Goal: Find specific fact: Find specific fact

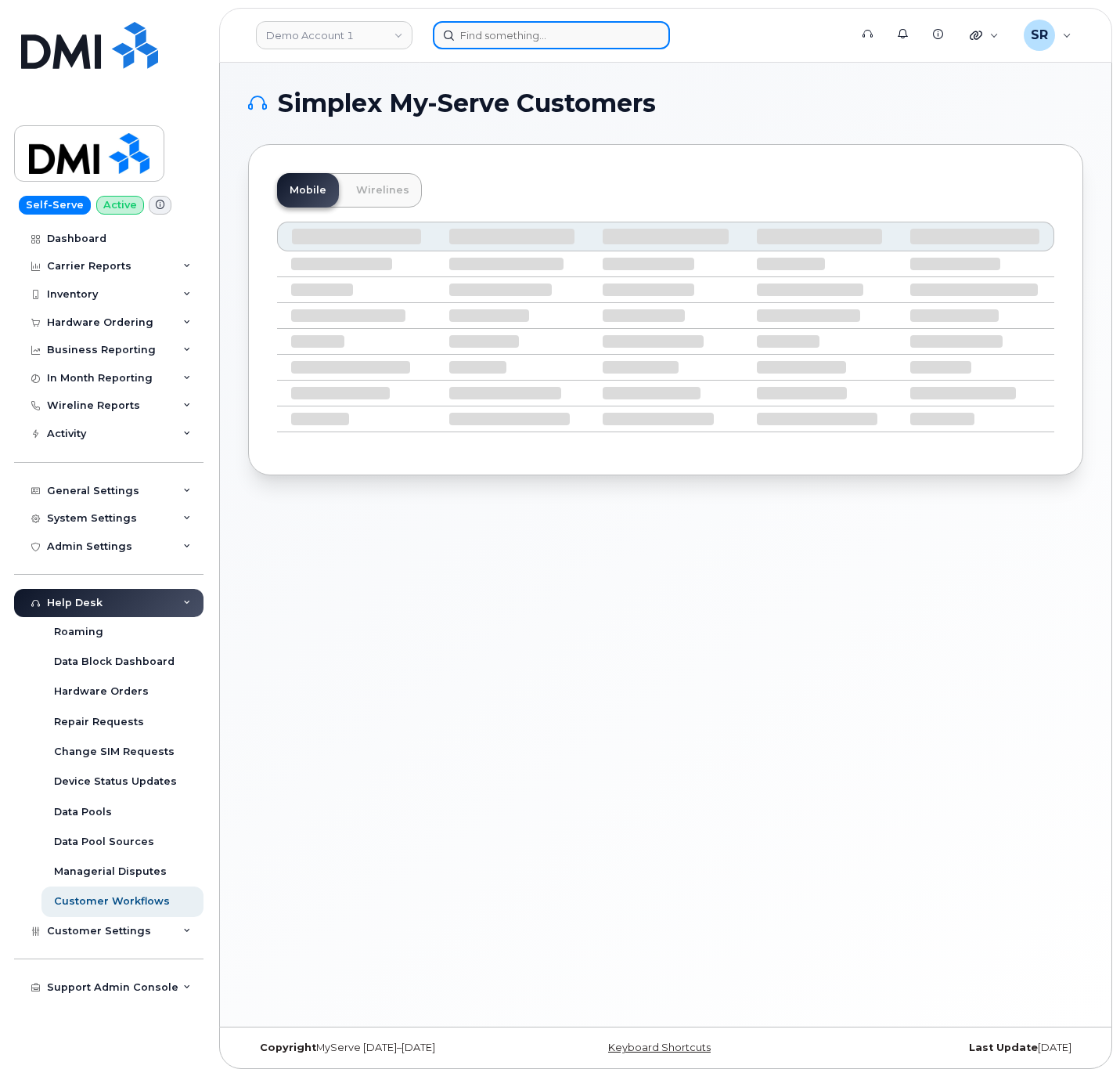
click at [593, 34] on input at bounding box center [551, 35] width 237 height 28
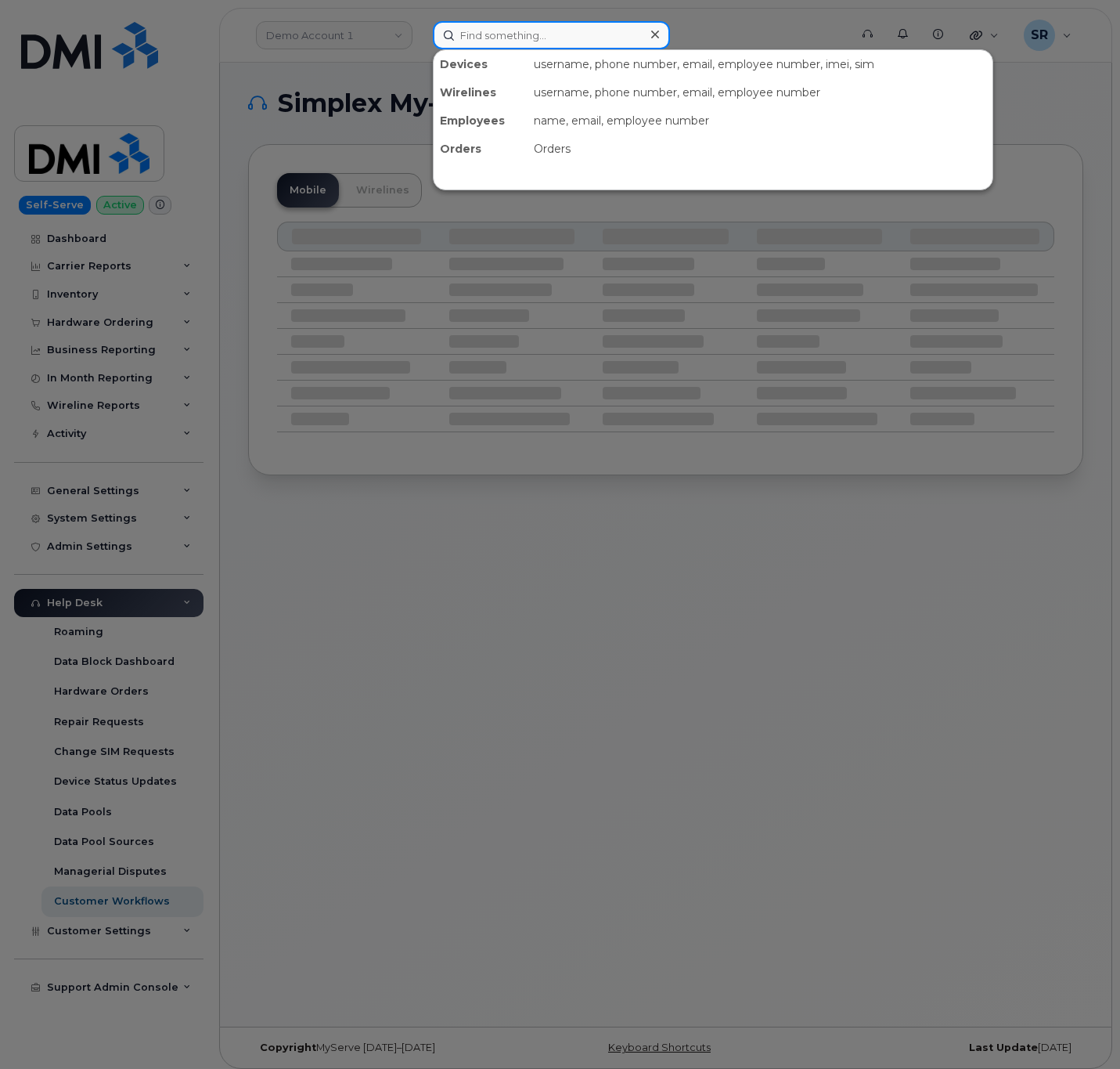
paste input "Steven Summers"
type input "Steven Summers"
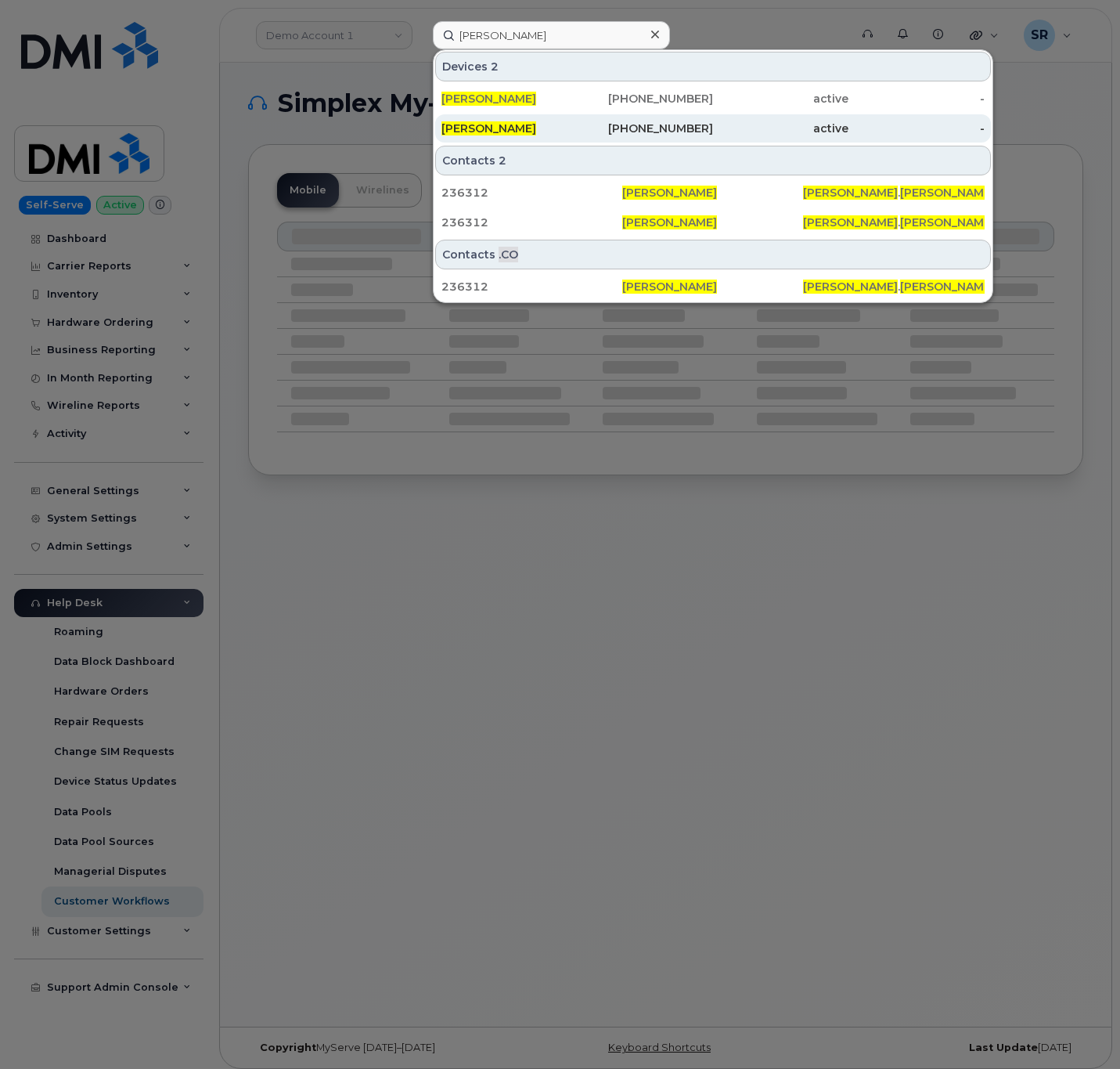
click at [554, 127] on div "STEVEN SUMMERS" at bounding box center [509, 129] width 135 height 16
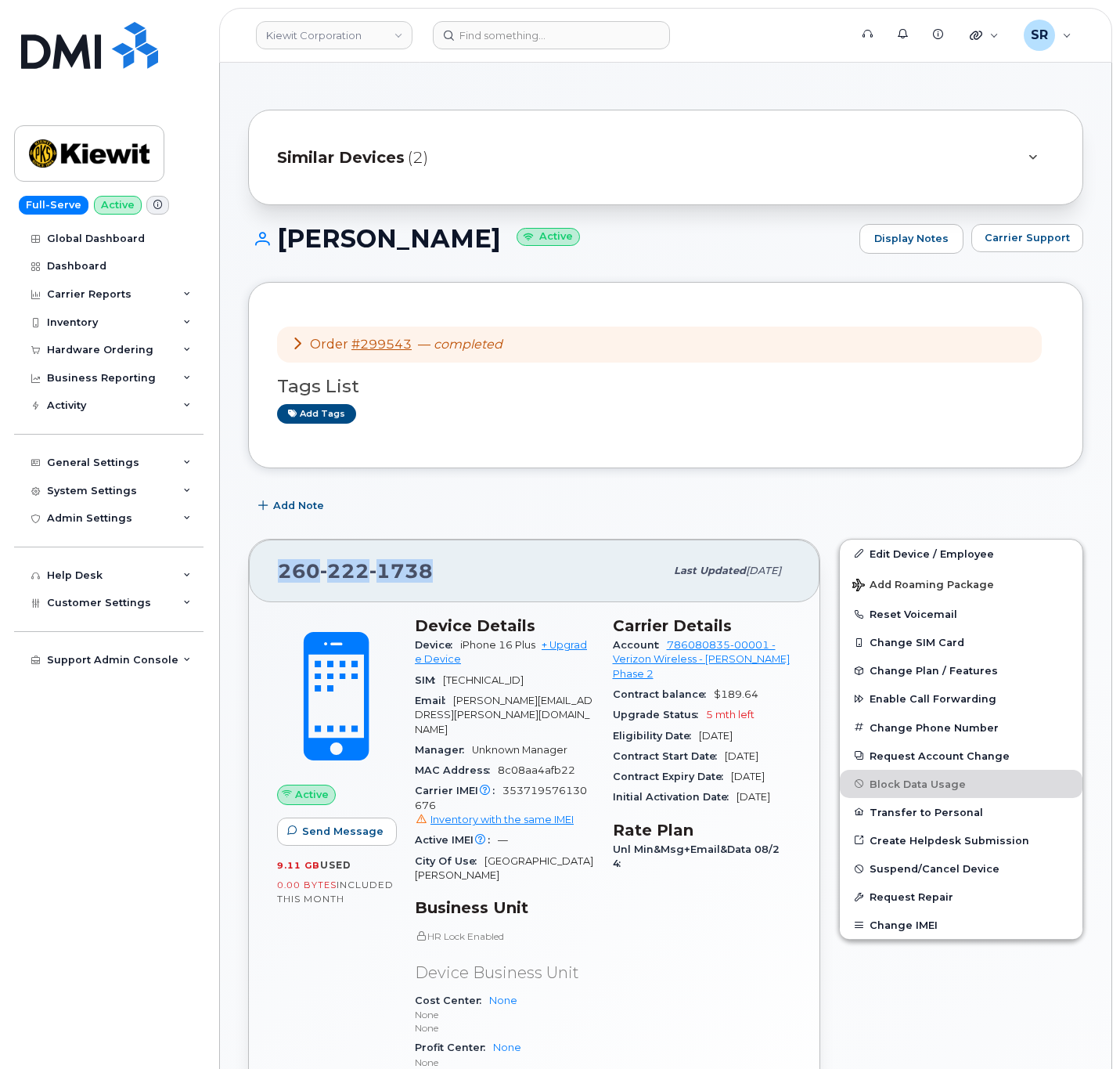
drag, startPoint x: 388, startPoint y: 574, endPoint x: 237, endPoint y: 579, distance: 151.2
copy span "[PHONE_NUMBER]"
drag, startPoint x: 665, startPoint y: 646, endPoint x: 769, endPoint y: 651, distance: 104.3
click at [769, 651] on div "Account 786080835-00001 - Verizon Wireless - [PERSON_NAME] Phase 2" at bounding box center [702, 659] width 179 height 49
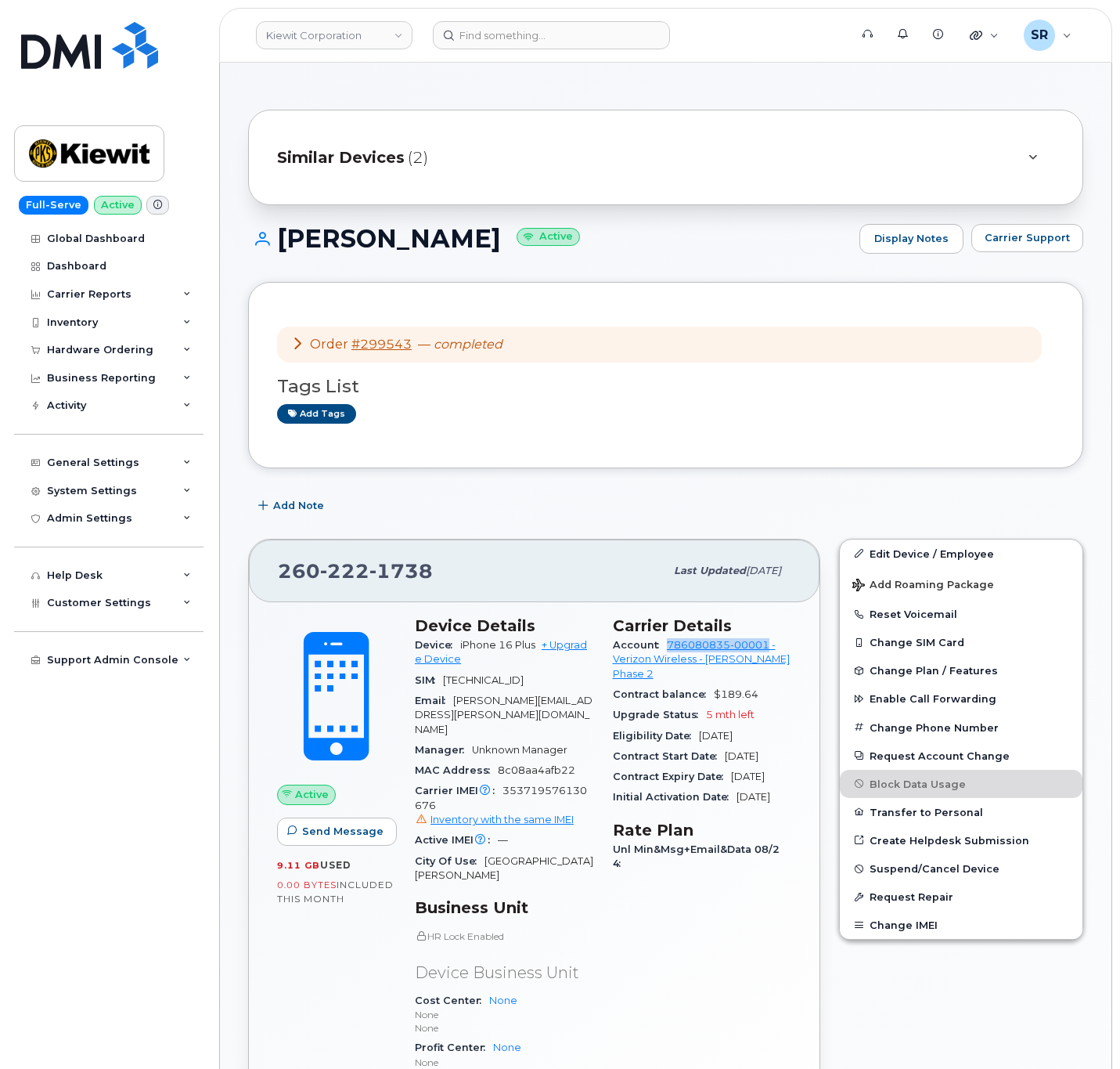
copy link "786080835-00001"
click at [517, 26] on input at bounding box center [551, 35] width 237 height 28
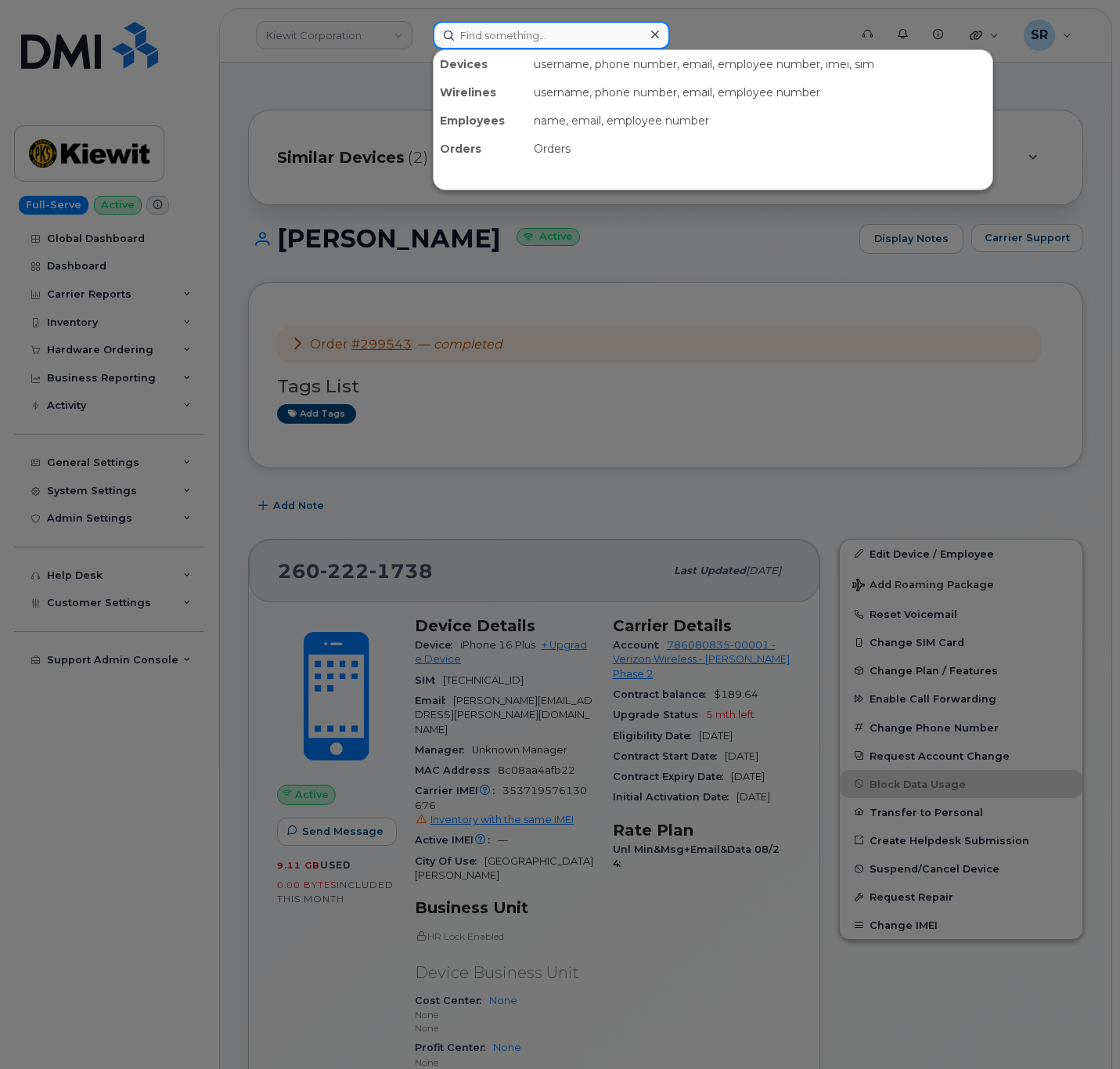
paste input "2066373966"
type input "2066373966"
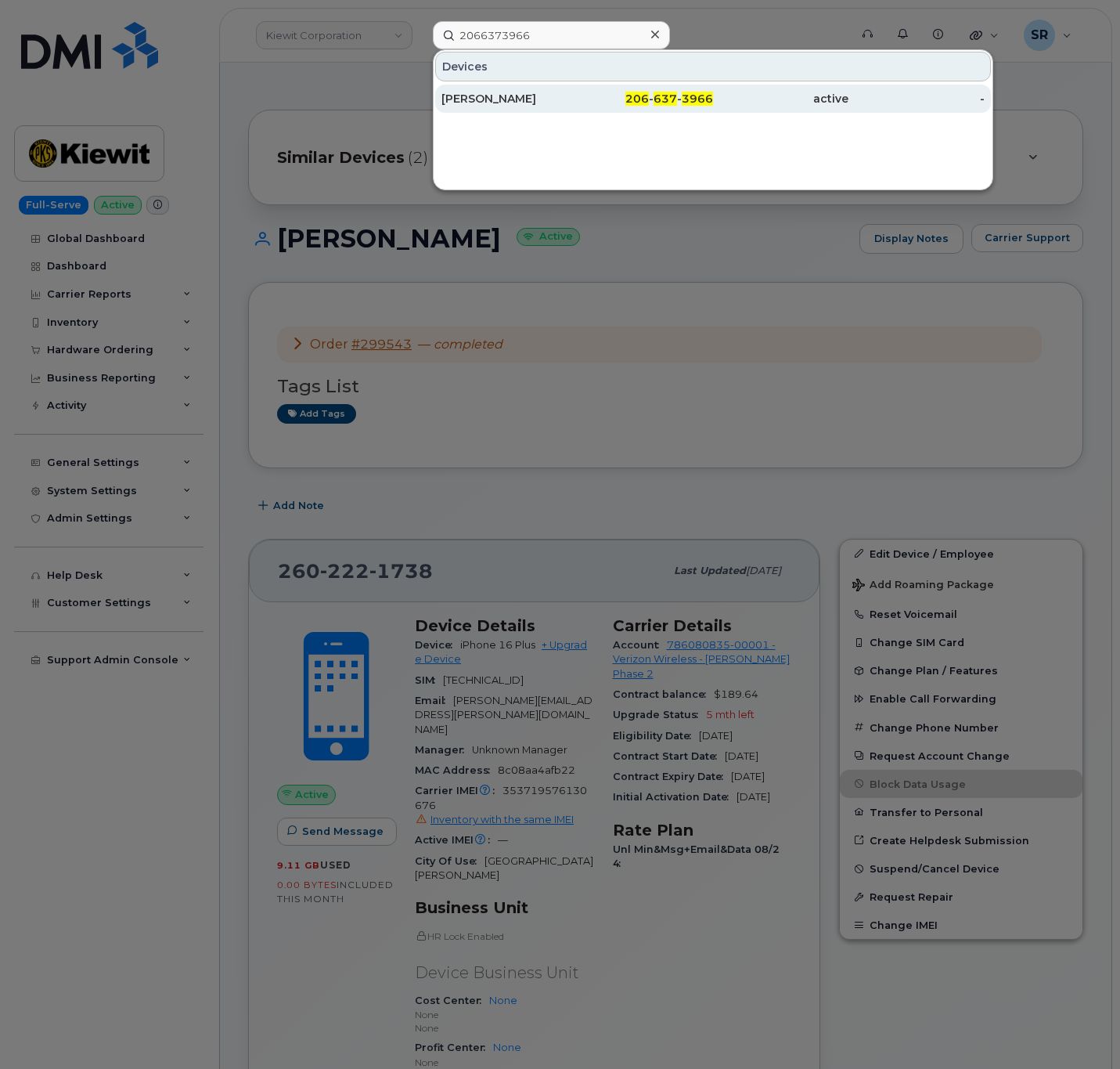
click at [642, 99] on span "206" at bounding box center [637, 99] width 23 height 14
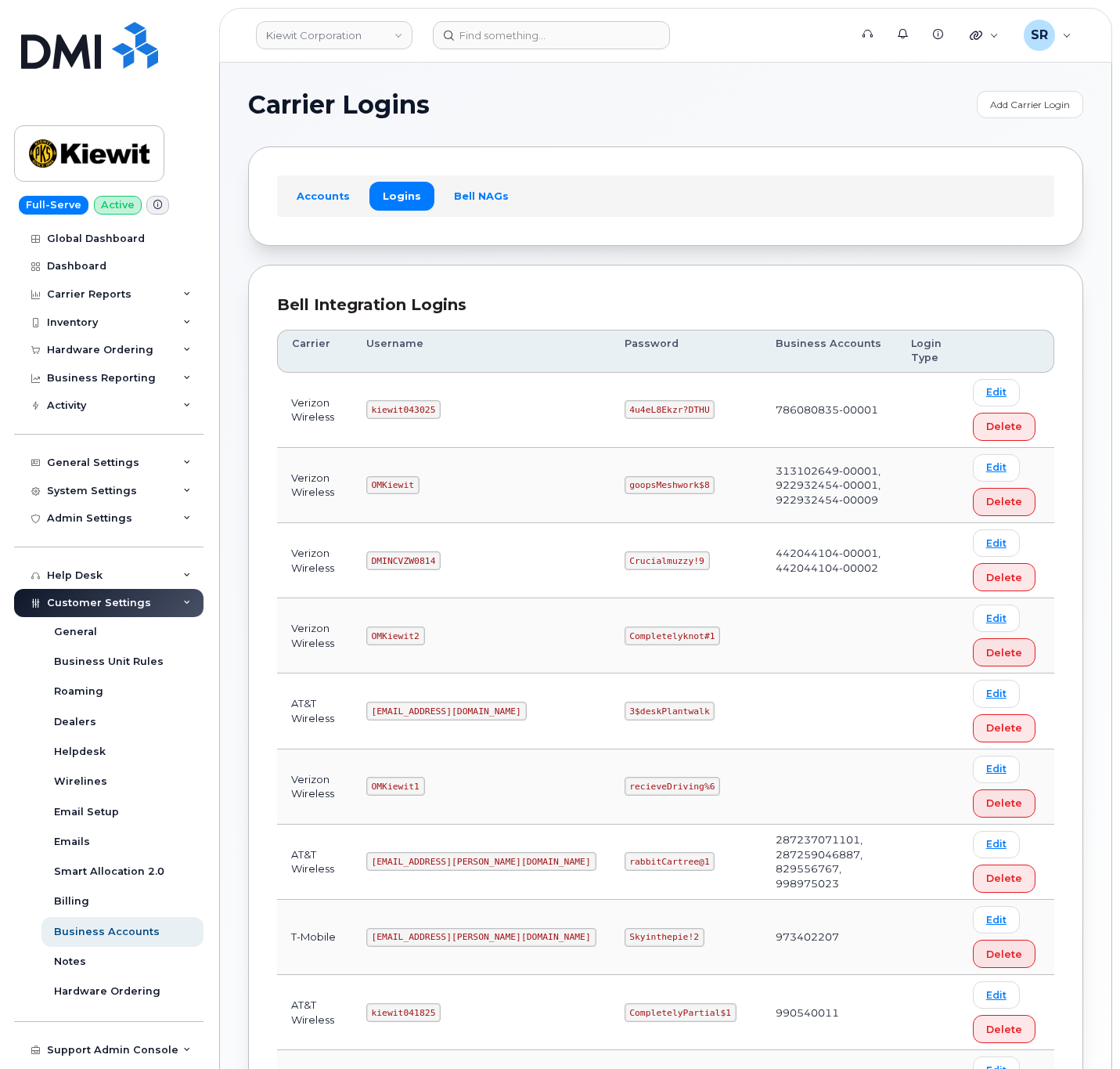
click at [427, 414] on code "kiewit043025" at bounding box center [403, 409] width 74 height 19
copy code "kiewit043025"
click at [625, 412] on code "4u4eL8Ekzr?DTHU" at bounding box center [670, 409] width 91 height 19
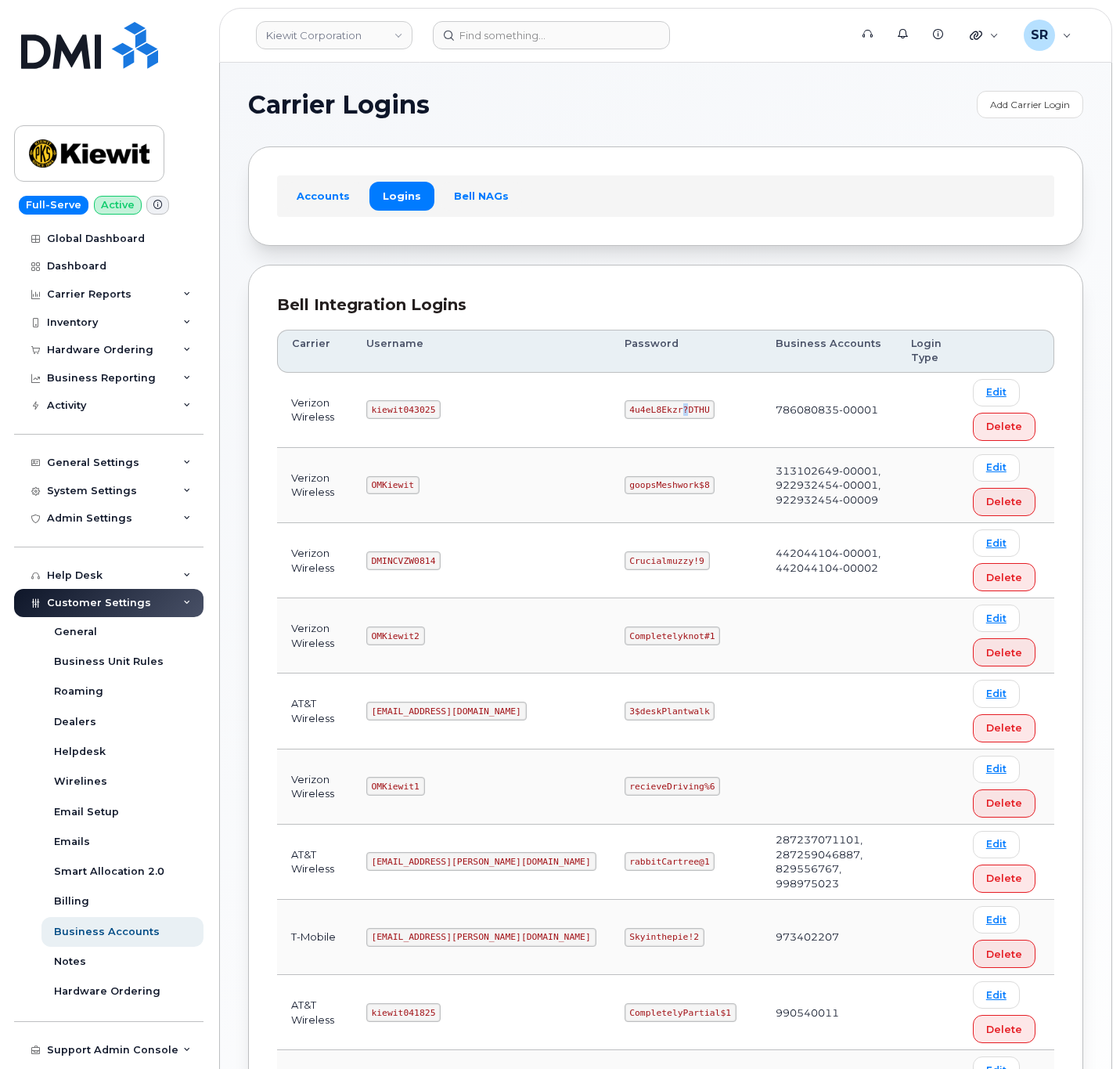
click at [625, 412] on code "4u4eL8Ekzr?DTHU" at bounding box center [670, 409] width 91 height 19
copy code "4u4eL8Ekzr?DTHU"
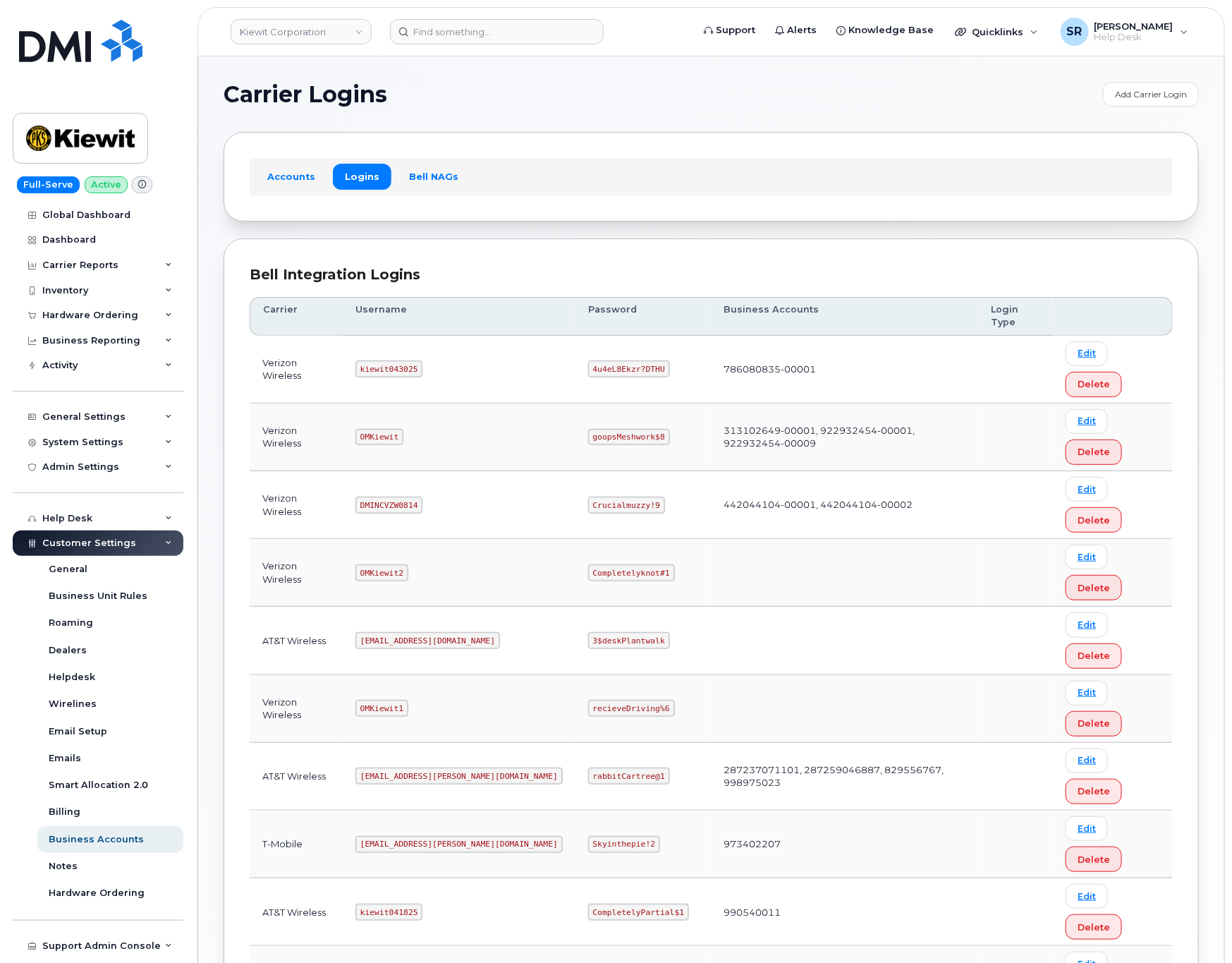
click at [394, 360] on code "kiewit043025" at bounding box center [389, 368] width 67 height 17
copy code "kiewit043025"
click at [588, 360] on code "4u4eL8Ekzr?DTHU" at bounding box center [629, 368] width 82 height 17
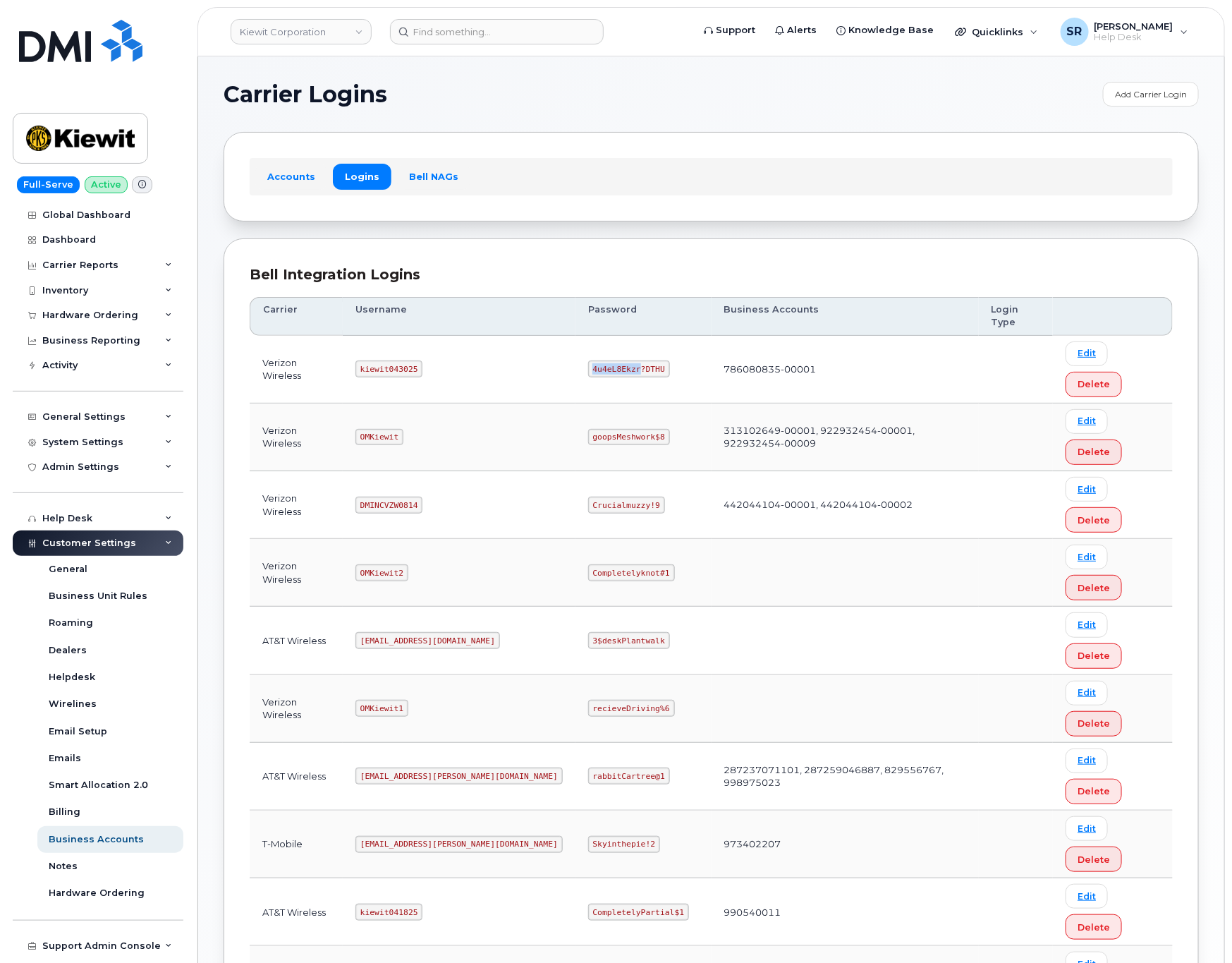
click at [588, 360] on code "4u4eL8Ekzr?DTHU" at bounding box center [629, 368] width 82 height 17
copy code "4u4eL8Ekzr?DTHU"
